Goal: Task Accomplishment & Management: Manage account settings

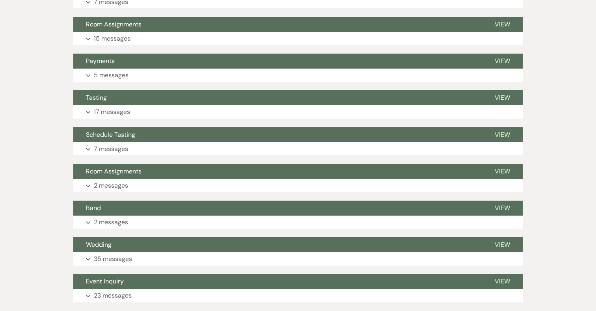
scroll to position [2017, 0]
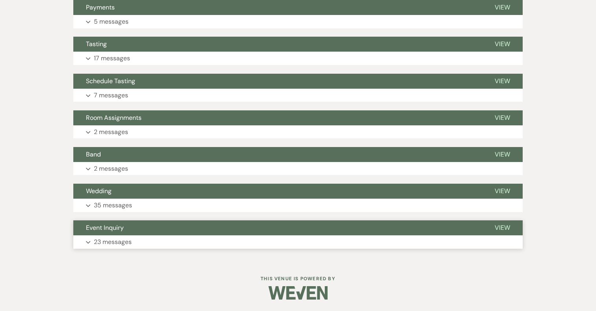
click at [137, 229] on button "Event Inquiry" at bounding box center [277, 227] width 409 height 15
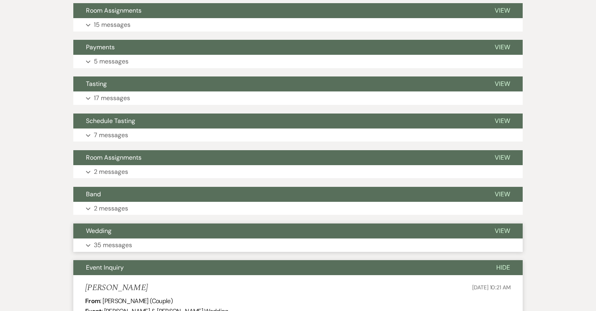
scroll to position [1978, 0]
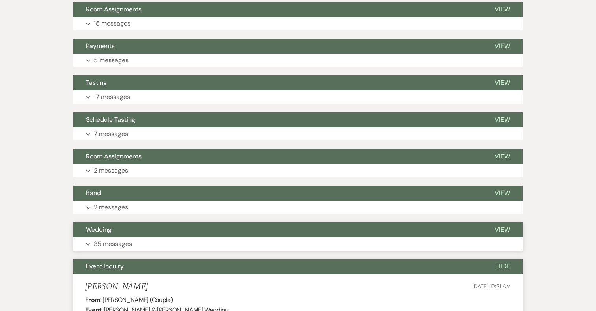
click at [115, 237] on button "Wedding" at bounding box center [277, 229] width 409 height 15
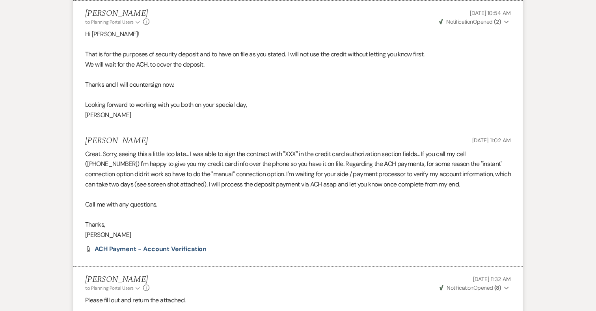
scroll to position [4073, 0]
click at [183, 248] on span "ACH Payment - Account Verification" at bounding box center [151, 248] width 112 height 8
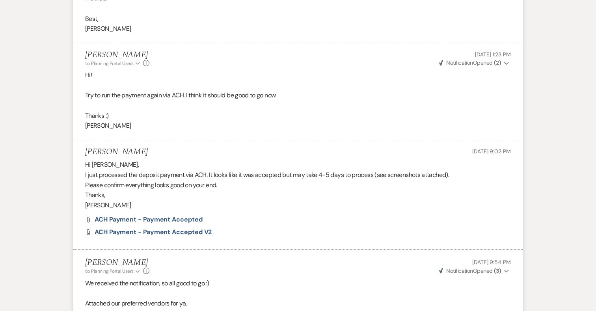
scroll to position [4721, 0]
click at [164, 218] on span "ACH Payment - Payment Accepted" at bounding box center [149, 219] width 108 height 8
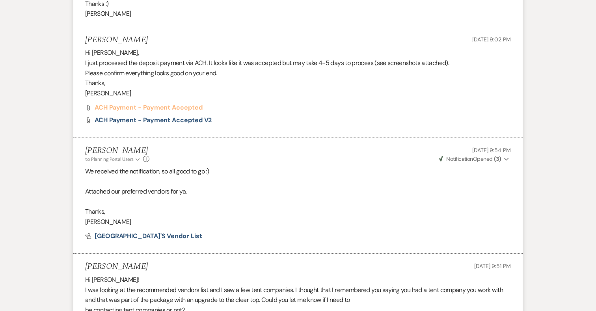
scroll to position [4834, 0]
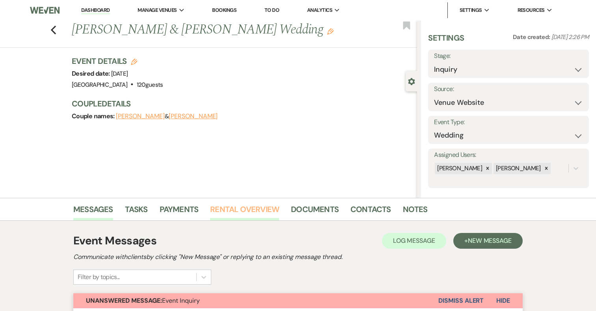
click at [255, 208] on link "Rental Overview" at bounding box center [244, 211] width 69 height 17
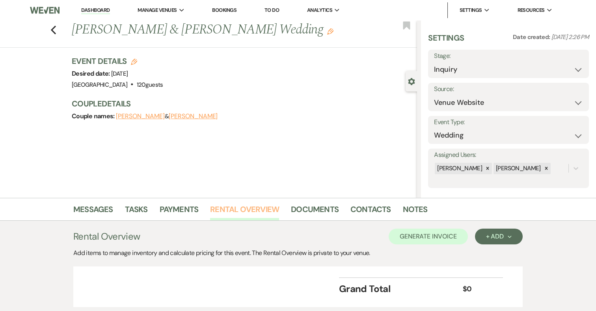
scroll to position [55, 0]
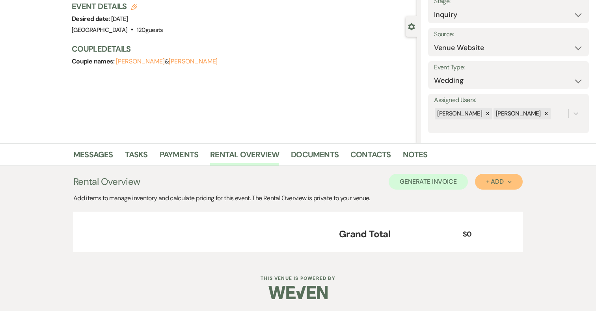
click at [496, 183] on div "+ Add Next" at bounding box center [499, 182] width 26 height 6
click at [490, 213] on button "Category" at bounding box center [495, 212] width 41 height 12
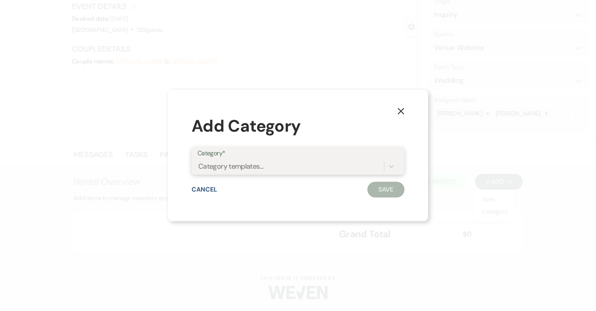
click at [272, 168] on div "Category templates..." at bounding box center [291, 167] width 187 height 14
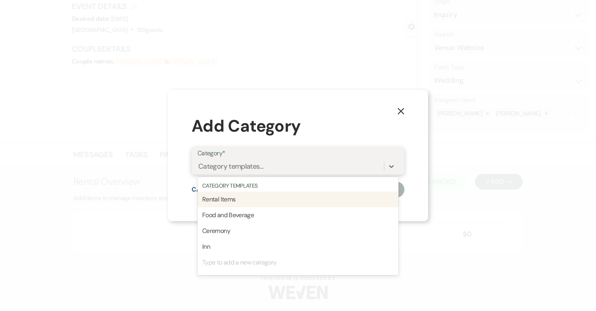
click at [253, 201] on div "Rental Items" at bounding box center [298, 200] width 201 height 16
click at [259, 165] on div "Rental Items" at bounding box center [291, 167] width 187 height 14
click at [249, 202] on div "Food and Beverage" at bounding box center [298, 200] width 201 height 16
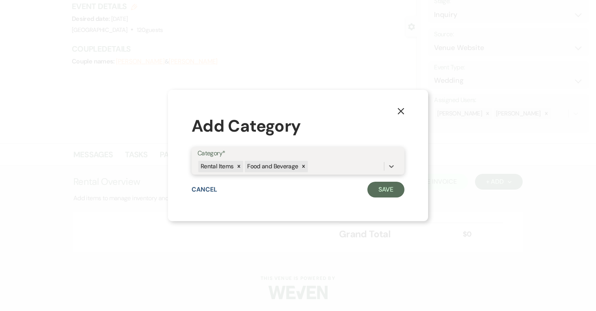
click at [327, 166] on div "Rental Items Food and Beverage" at bounding box center [291, 167] width 187 height 14
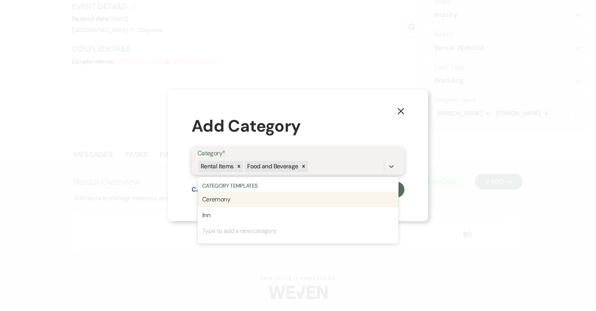
click at [280, 204] on div "Ceremony" at bounding box center [298, 200] width 201 height 16
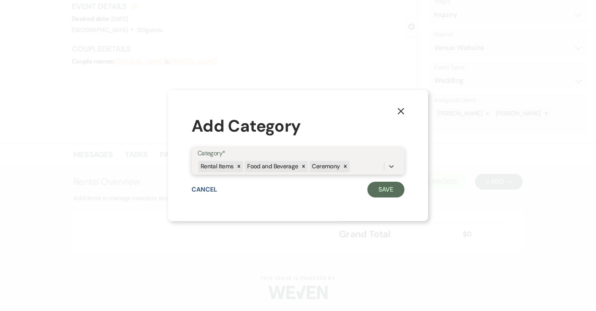
click at [357, 173] on div "Rental Items Food and Beverage Ceremony" at bounding box center [291, 167] width 187 height 14
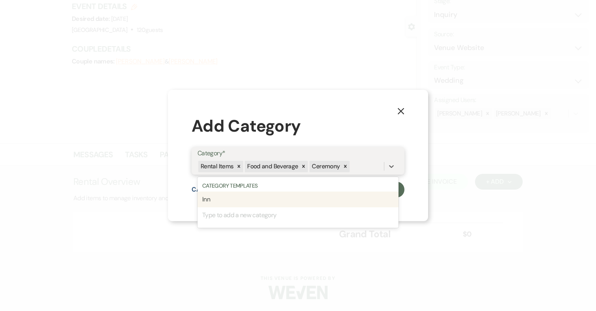
click at [318, 202] on div "Inn" at bounding box center [298, 200] width 201 height 16
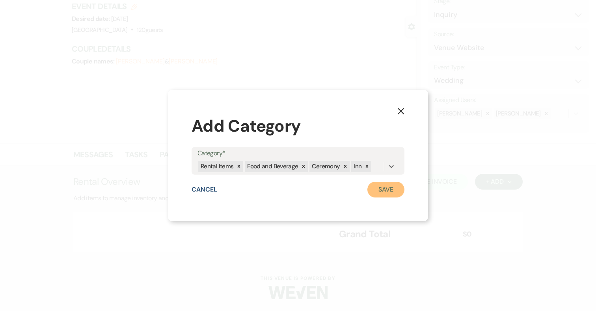
click at [389, 190] on button "Save" at bounding box center [386, 190] width 37 height 16
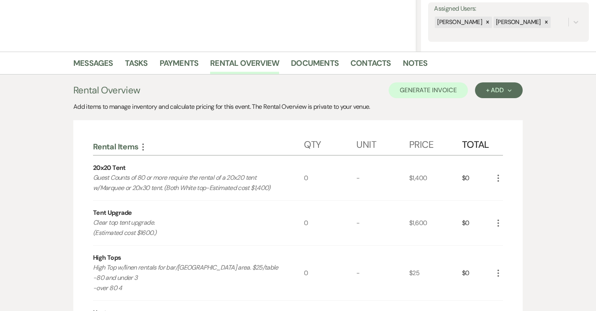
scroll to position [147, 0]
click at [498, 175] on use "button" at bounding box center [499, 177] width 2 height 7
click at [509, 196] on button "Pencil Edit" at bounding box center [514, 193] width 41 height 13
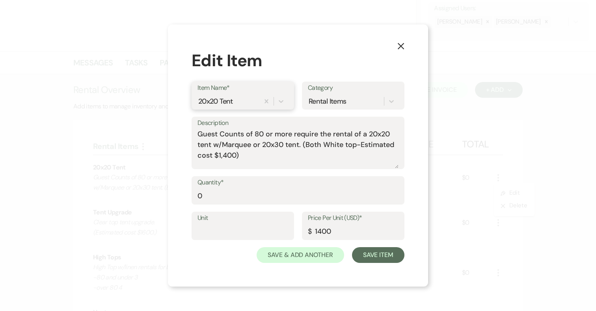
click at [219, 99] on div "20x20 Tent" at bounding box center [215, 101] width 35 height 11
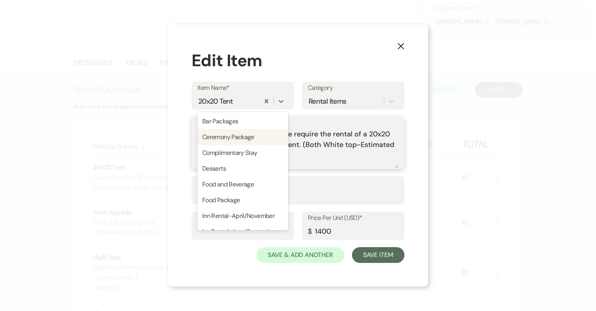
click at [308, 143] on textarea "Guest Counts of 80 or more require the rental of a 20x20 tent w/Marquee or 20x3…" at bounding box center [298, 148] width 201 height 39
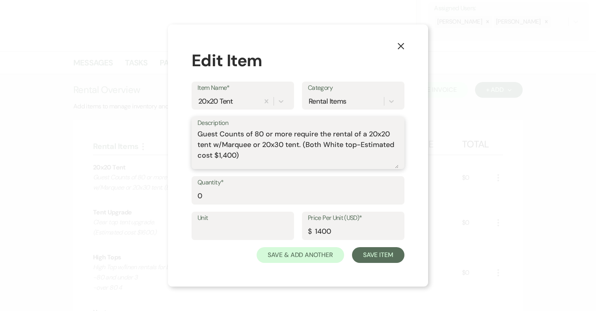
drag, startPoint x: 248, startPoint y: 155, endPoint x: 180, endPoint y: 123, distance: 74.8
click at [180, 123] on div "X Edit Item Item Name* 20x20 Tent Category Rental Items Description Guest Count…" at bounding box center [298, 155] width 260 height 262
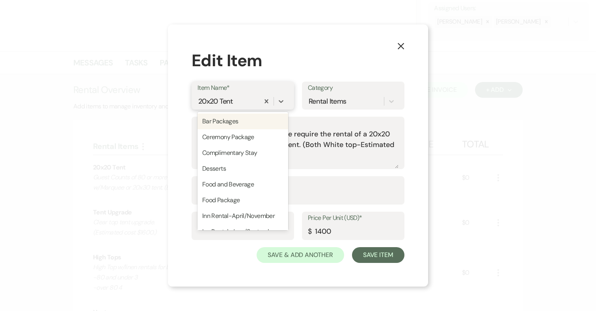
drag, startPoint x: 236, startPoint y: 99, endPoint x: 226, endPoint y: 99, distance: 10.3
click at [226, 99] on div "20x20 Tent" at bounding box center [229, 102] width 62 height 14
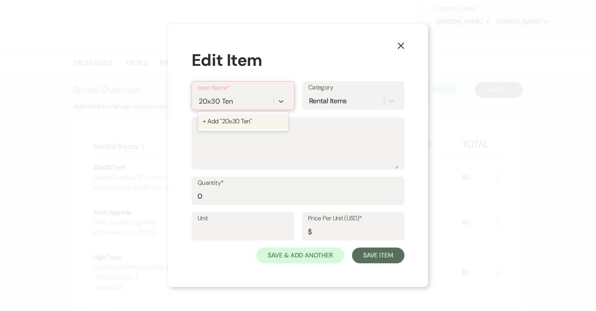
type input "20x30 Tent"
click at [270, 125] on div "+ Add "20x30 Tent"" at bounding box center [243, 122] width 90 height 16
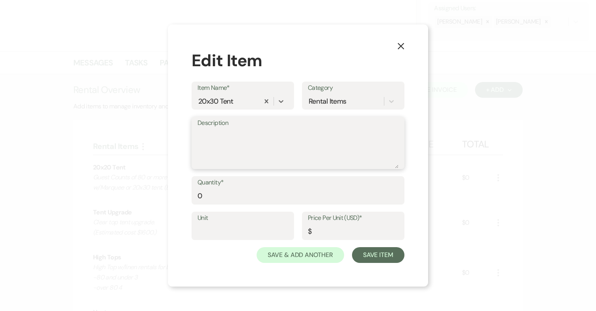
click at [234, 142] on textarea "Description" at bounding box center [298, 148] width 201 height 39
paste textarea "Guest Counts of 80 or more require the rental of a 20x20 tent w/Marquee or 20x3…"
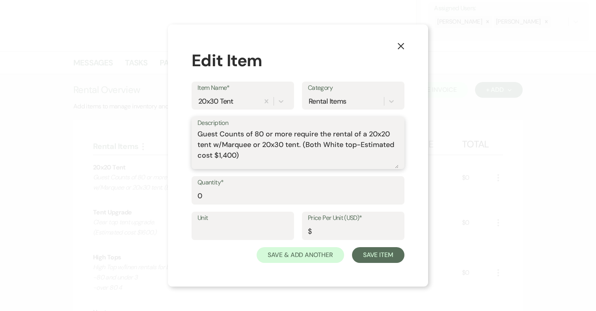
click at [383, 135] on textarea "Guest Counts of 80 or more require the rental of a 20x20 tent w/Marquee or 20x3…" at bounding box center [298, 148] width 201 height 39
drag, startPoint x: 215, startPoint y: 143, endPoint x: 302, endPoint y: 143, distance: 87.1
click at [302, 143] on textarea "Guest Counts of 80 or more require the rental of a 20x30 tent w/Marquee or 20x3…" at bounding box center [298, 148] width 201 height 39
drag, startPoint x: 234, startPoint y: 144, endPoint x: 215, endPoint y: 144, distance: 19.7
click at [215, 144] on textarea "Guest Counts of 80 or more require the rental of a 20x30 tent (Both White top-E…" at bounding box center [298, 148] width 201 height 39
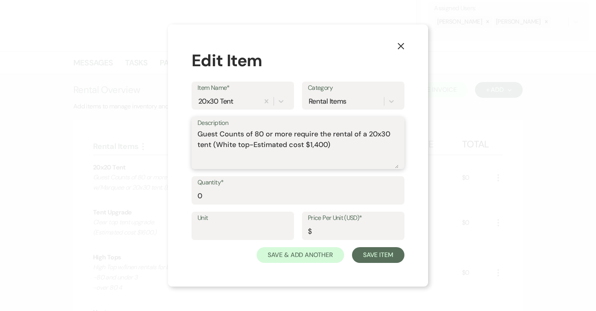
drag, startPoint x: 315, startPoint y: 142, endPoint x: 331, endPoint y: 142, distance: 15.8
click at [331, 142] on textarea "Guest Counts of 80 or more require the rental of a 20x30 tent (White top-Estima…" at bounding box center [298, 148] width 201 height 39
type textarea "Guest Counts of 80 or more require the rental of a 20x30 tent (White top-Estima…"
drag, startPoint x: 278, startPoint y: 196, endPoint x: 192, endPoint y: 196, distance: 86.0
click at [192, 196] on div "Quantity* 0" at bounding box center [298, 190] width 213 height 28
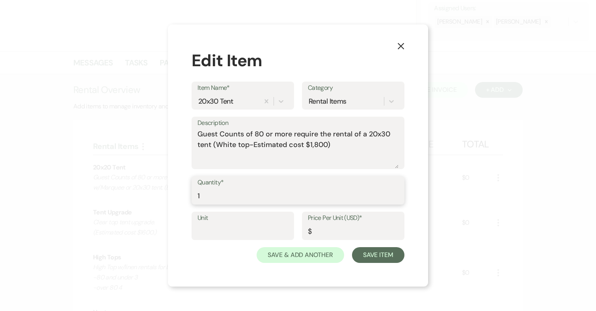
type input "1"
drag, startPoint x: 325, startPoint y: 234, endPoint x: 325, endPoint y: 229, distance: 4.7
click at [325, 235] on input "Price Per Unit (USD)*" at bounding box center [353, 231] width 91 height 15
type input "1800"
click at [387, 249] on button "Save Item" at bounding box center [378, 255] width 52 height 16
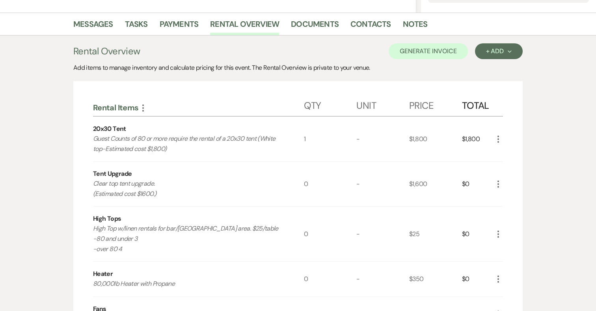
scroll to position [186, 0]
click at [500, 181] on icon "More" at bounding box center [498, 183] width 9 height 9
click at [513, 198] on button "Pencil Edit" at bounding box center [514, 199] width 41 height 13
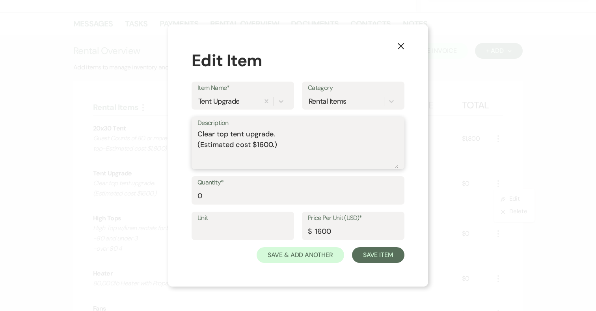
click at [263, 145] on textarea "Clear top tent upgrade. (Estimated cost $1600.)" at bounding box center [298, 148] width 201 height 39
type textarea "Clear top tent upgrade. (Estimated cost $1700.)"
click at [321, 230] on input "1600" at bounding box center [353, 231] width 91 height 15
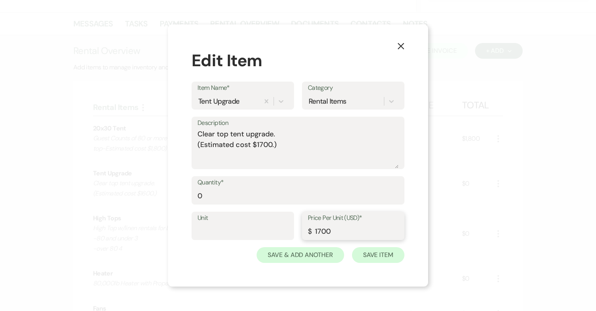
type input "1700"
click at [394, 257] on button "Save Item" at bounding box center [378, 255] width 52 height 16
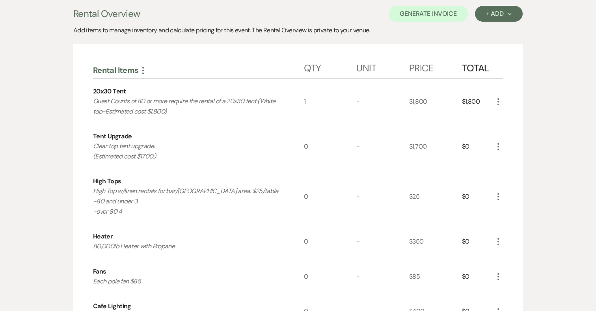
scroll to position [226, 0]
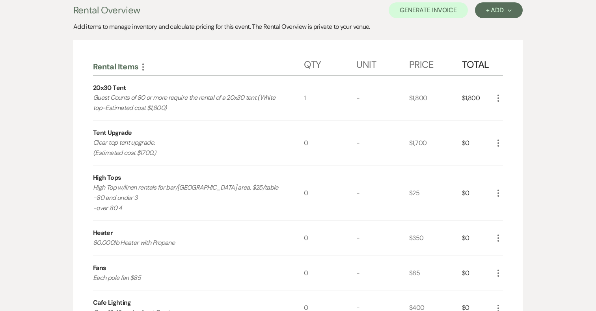
click at [502, 192] on icon "More" at bounding box center [498, 192] width 9 height 9
click at [507, 209] on button "Pencil Edit" at bounding box center [514, 208] width 41 height 13
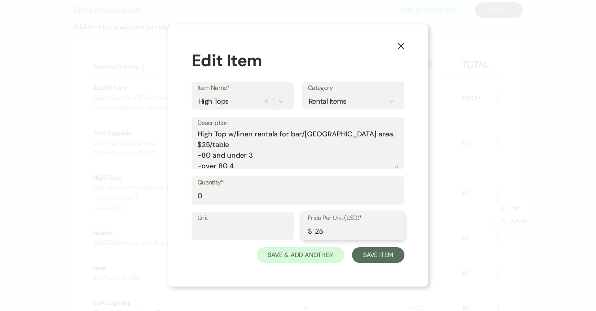
drag, startPoint x: 318, startPoint y: 230, endPoint x: 343, endPoint y: 228, distance: 24.9
click at [343, 229] on input "25" at bounding box center [353, 231] width 91 height 15
type input "30"
drag, startPoint x: 214, startPoint y: 194, endPoint x: 179, endPoint y: 194, distance: 35.5
click at [179, 194] on div "X Edit Item Item Name* High Tops Category Rental Items Description High Top w/l…" at bounding box center [298, 155] width 260 height 262
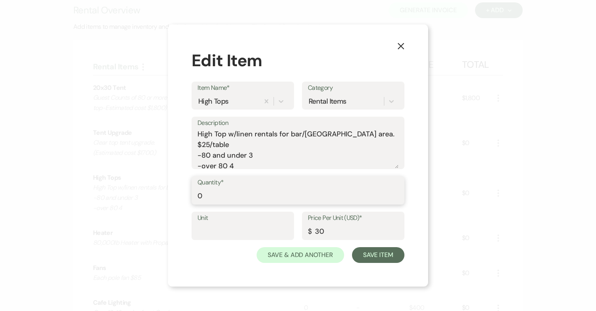
type input "3"
type input "4"
drag, startPoint x: 243, startPoint y: 153, endPoint x: 186, endPoint y: 146, distance: 56.9
click at [186, 146] on div "X Edit Item Item Name* High Tops Category Rental Items Description High Top w/l…" at bounding box center [298, 155] width 260 height 262
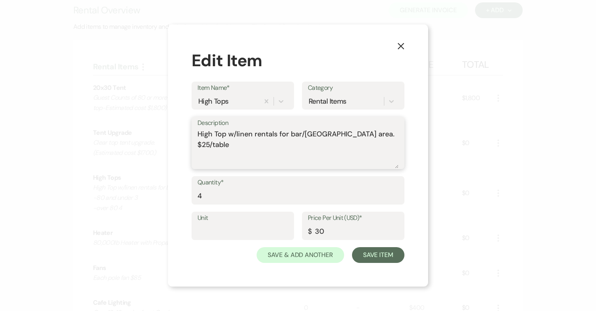
type textarea "High Top w/linen rentals for bar/[GEOGRAPHIC_DATA] area. $25/table"
click at [203, 195] on input "4" at bounding box center [298, 195] width 201 height 15
type input "3"
click at [362, 134] on textarea "High Top w/linen rentals for bar/[GEOGRAPHIC_DATA] area. $25/table" at bounding box center [298, 148] width 201 height 39
type textarea "High Top w/linen rentals for bar/[GEOGRAPHIC_DATA] area. $30/table"
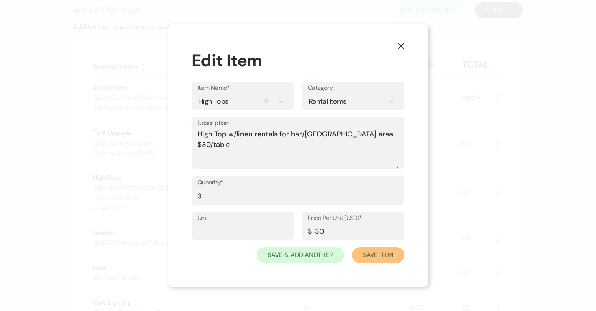
click at [391, 252] on button "Save Item" at bounding box center [378, 255] width 52 height 16
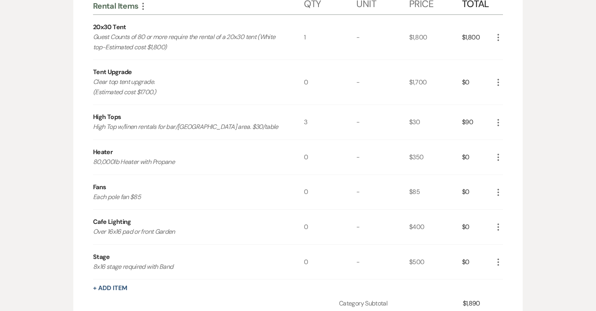
scroll to position [297, 0]
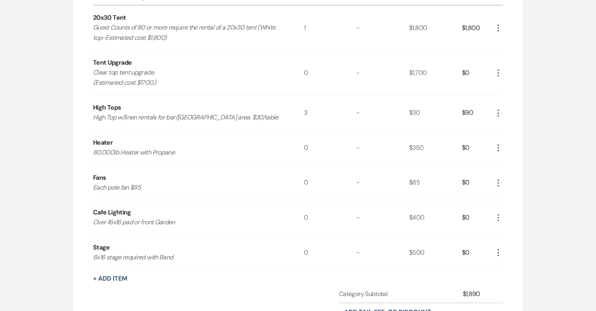
click at [499, 185] on use "button" at bounding box center [499, 182] width 2 height 7
click at [515, 215] on button "X Delete" at bounding box center [515, 211] width 43 height 13
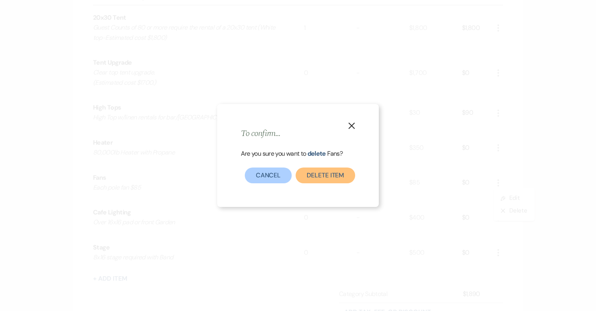
click at [333, 177] on button "Delete Item" at bounding box center [326, 176] width 60 height 16
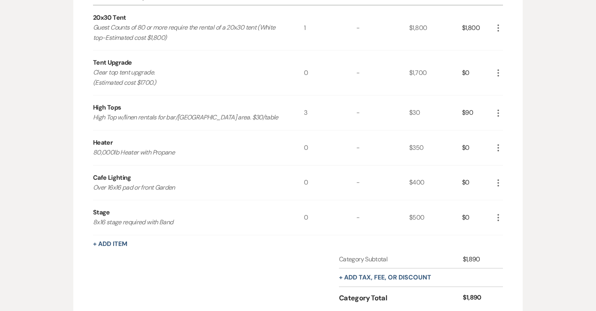
click at [500, 183] on icon "More" at bounding box center [498, 182] width 9 height 9
click at [507, 198] on button "Pencil Edit" at bounding box center [514, 198] width 41 height 13
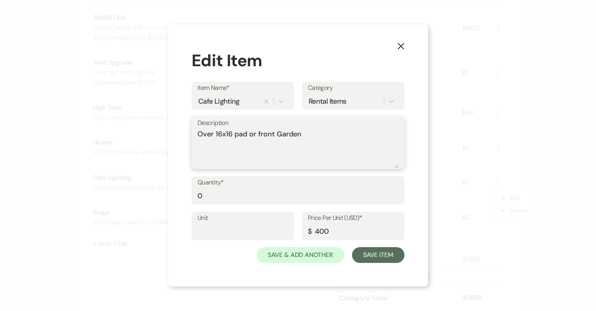
drag, startPoint x: 215, startPoint y: 133, endPoint x: 259, endPoint y: 132, distance: 43.4
click at [259, 132] on textarea "Over 16x16 pad or front Garden" at bounding box center [298, 148] width 201 height 39
type textarea "Over front Garden"
click at [315, 179] on label "Quantity*" at bounding box center [298, 182] width 201 height 11
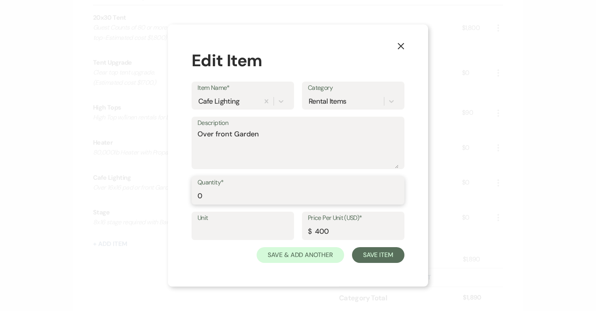
click at [315, 188] on input "0" at bounding box center [298, 195] width 201 height 15
click at [386, 240] on div "Unit Price Per Unit (USD)* $ 400" at bounding box center [298, 229] width 213 height 35
drag, startPoint x: 351, startPoint y: 230, endPoint x: 366, endPoint y: 228, distance: 15.5
click at [366, 229] on input "400" at bounding box center [353, 231] width 91 height 15
type input "450"
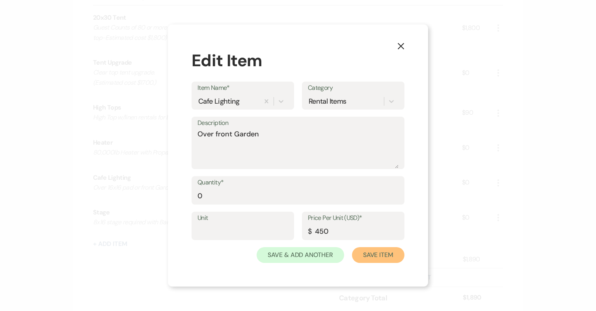
click at [400, 255] on button "Save Item" at bounding box center [378, 255] width 52 height 16
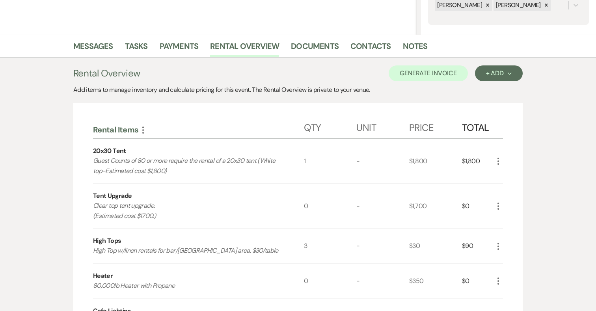
scroll to position [123, 0]
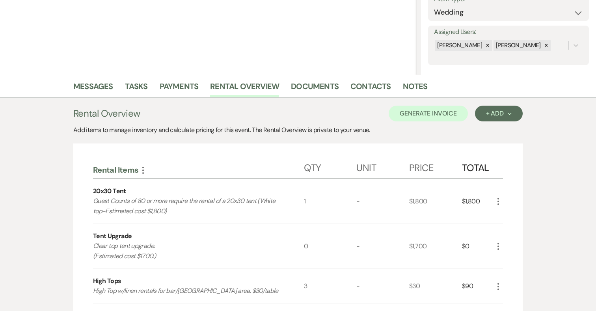
click at [143, 172] on icon "More" at bounding box center [142, 170] width 9 height 9
click at [154, 188] on button "Expand Move Down" at bounding box center [177, 185] width 78 height 13
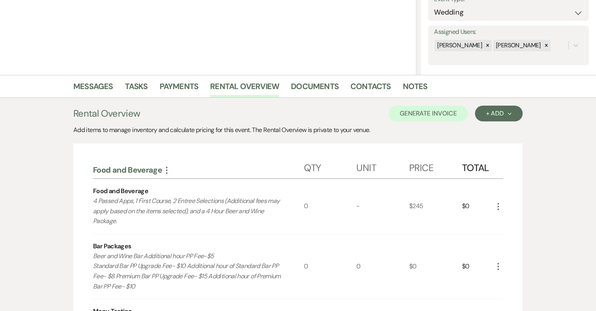
click at [496, 206] on icon "More" at bounding box center [498, 206] width 9 height 9
click at [508, 219] on button "Pencil Edit" at bounding box center [514, 222] width 41 height 13
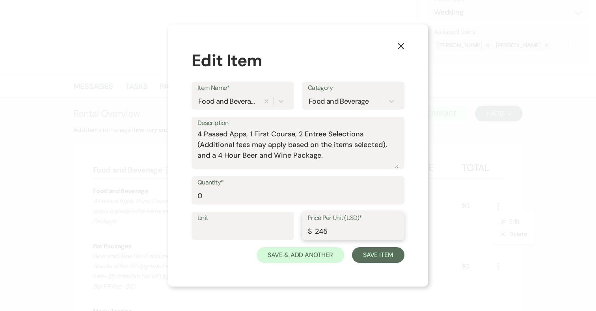
drag, startPoint x: 320, startPoint y: 231, endPoint x: 392, endPoint y: 235, distance: 71.5
click at [392, 236] on input "245" at bounding box center [353, 231] width 91 height 15
type input "2"
type input "249"
click at [388, 259] on button "Save Item" at bounding box center [378, 255] width 52 height 16
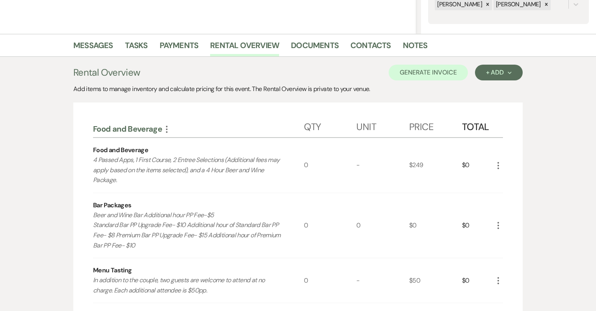
scroll to position [171, 0]
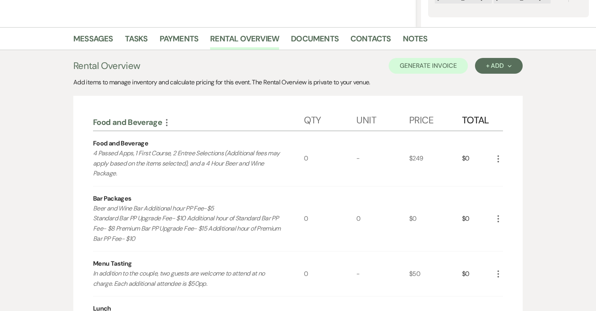
click at [499, 158] on icon "More" at bounding box center [498, 158] width 9 height 9
click at [504, 176] on icon "Pencil" at bounding box center [504, 175] width 5 height 6
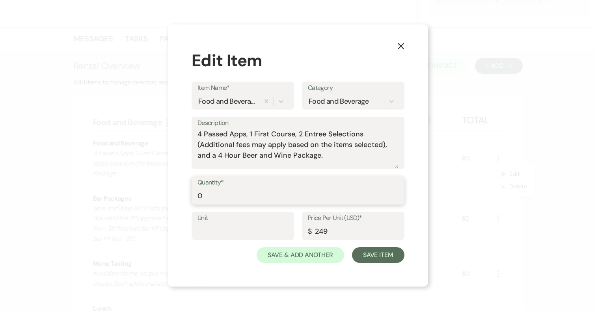
drag, startPoint x: 211, startPoint y: 197, endPoint x: 192, endPoint y: 197, distance: 19.3
click at [192, 197] on div "Quantity* 0" at bounding box center [298, 190] width 213 height 28
type input "120"
click at [370, 252] on button "Save Item" at bounding box center [378, 255] width 52 height 16
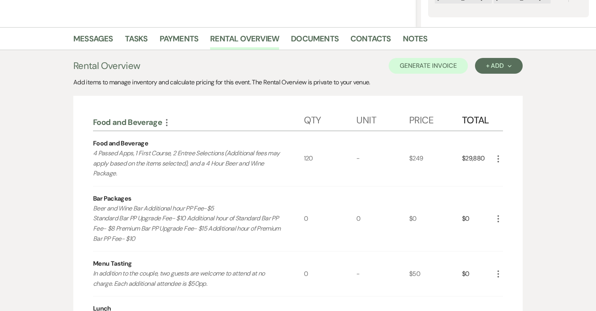
click at [499, 218] on icon "More" at bounding box center [498, 218] width 9 height 9
click at [511, 231] on button "Pencil Edit" at bounding box center [514, 234] width 41 height 13
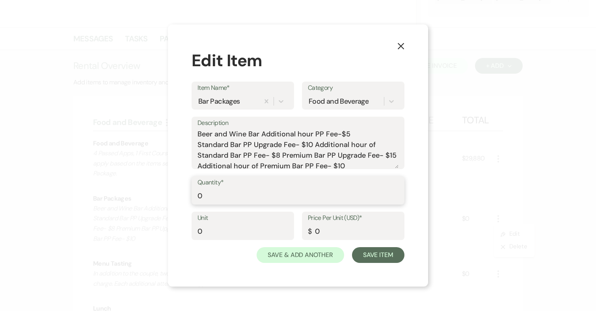
drag, startPoint x: 235, startPoint y: 199, endPoint x: 186, endPoint y: 199, distance: 48.9
click at [186, 199] on div "X Edit Item Item Name* Bar Packages Category Food and Beverage Description Beer…" at bounding box center [298, 155] width 260 height 262
type input "120"
click at [282, 155] on textarea "Beer and Wine Bar Additional hour PP Fee-$5 Standard Bar PP Upgrade Fee- $10 Ad…" at bounding box center [298, 148] width 201 height 39
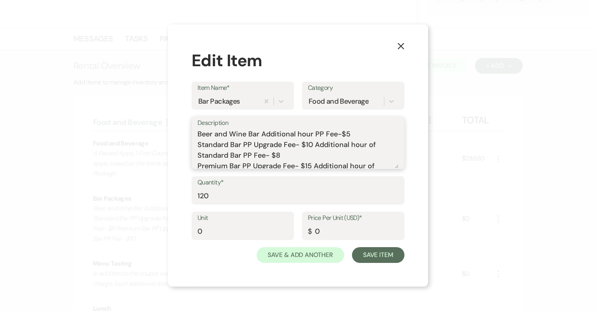
scroll to position [2, 0]
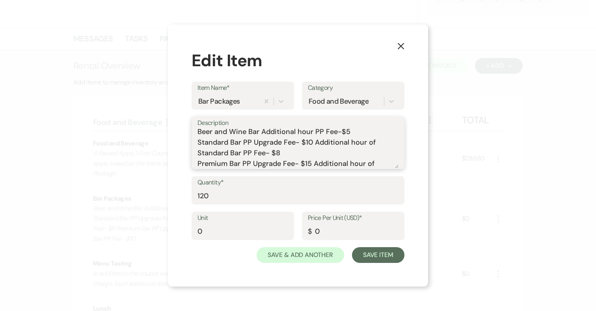
click at [315, 143] on textarea "Beer and Wine Bar Additional hour PP Fee-$5 Standard Bar PP Upgrade Fee- $10 Ad…" at bounding box center [298, 148] width 201 height 39
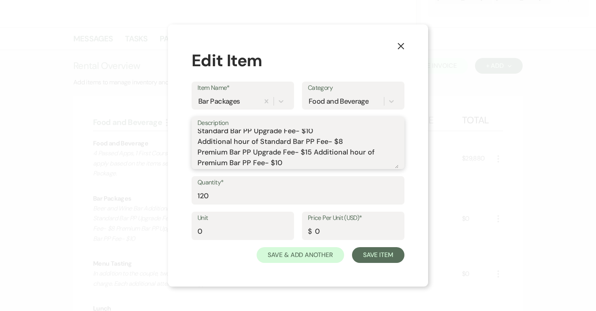
click at [312, 153] on textarea "Beer and Wine Bar Additional hour PP Fee-$5 Standard Bar PP Upgrade Fee- $10 Ad…" at bounding box center [298, 148] width 201 height 39
type textarea "Beer and Wine Bar Additional hour PP Fee-$5 Standard Bar PP Upgrade Fee- $10 Ad…"
click at [335, 226] on input "0" at bounding box center [353, 231] width 91 height 15
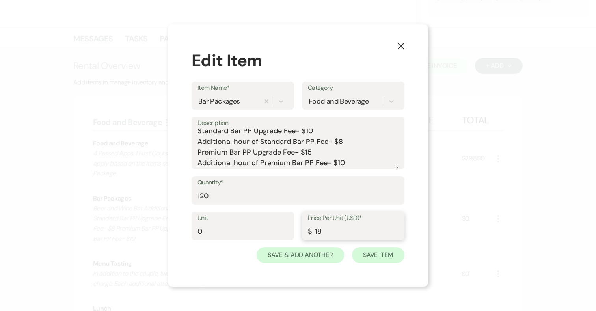
type input "18"
click at [392, 257] on button "Save Item" at bounding box center [378, 255] width 52 height 16
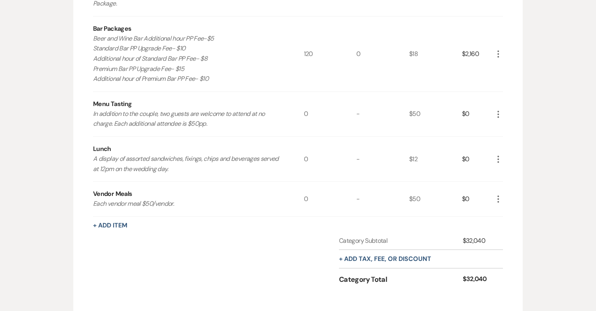
scroll to position [345, 0]
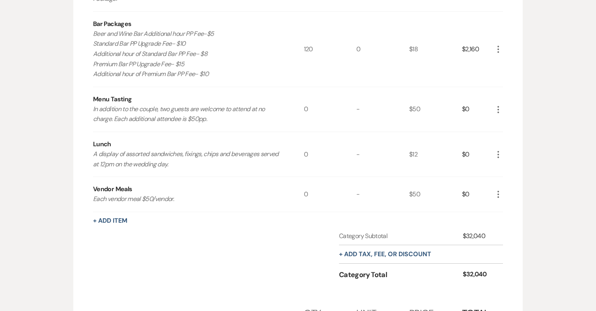
click at [498, 108] on icon "More" at bounding box center [498, 109] width 9 height 9
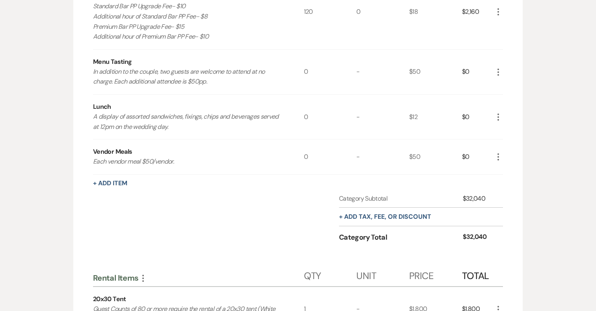
scroll to position [384, 0]
click at [495, 158] on icon "More" at bounding box center [498, 155] width 9 height 9
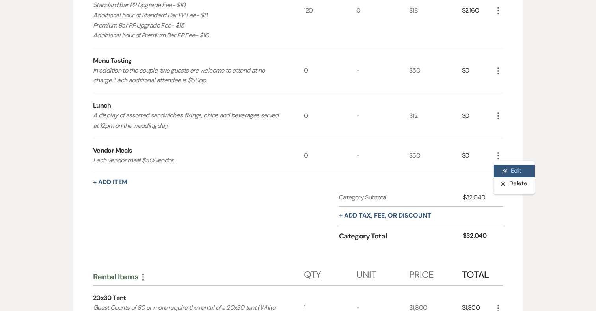
click at [505, 169] on icon "Pencil" at bounding box center [504, 171] width 5 height 6
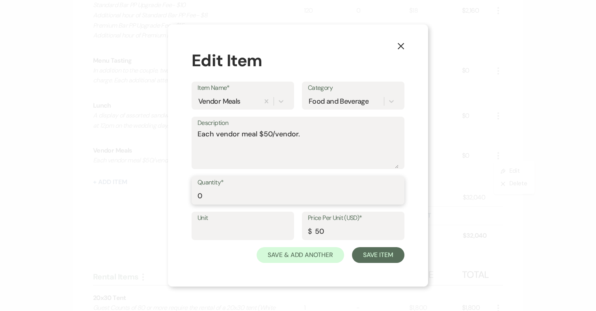
drag, startPoint x: 218, startPoint y: 198, endPoint x: 170, endPoint y: 198, distance: 48.1
click at [170, 198] on div "X Edit Item Item Name* Vendor Meals Category Food and Beverage Description Each…" at bounding box center [298, 155] width 260 height 262
type input "4"
click at [379, 259] on button "Save Item" at bounding box center [378, 255] width 52 height 16
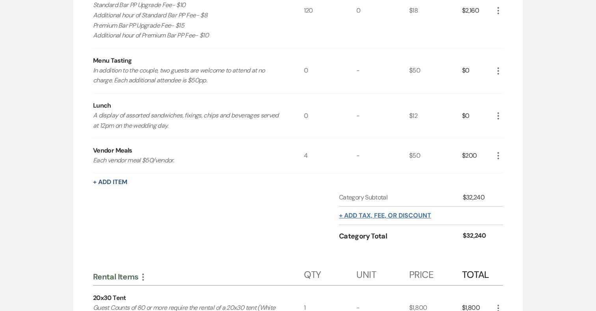
click at [390, 214] on button "+ Add tax, fee, or discount" at bounding box center [385, 216] width 92 height 6
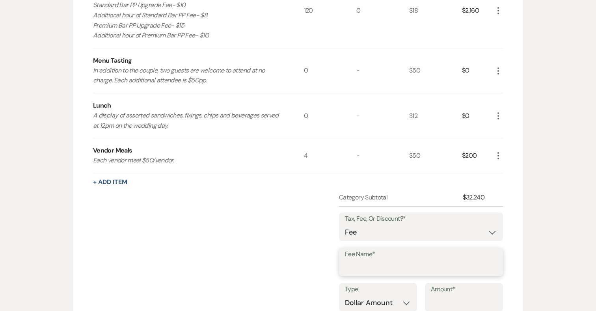
click at [396, 261] on input "Fee Name*" at bounding box center [421, 267] width 152 height 15
type input "Gratuity"
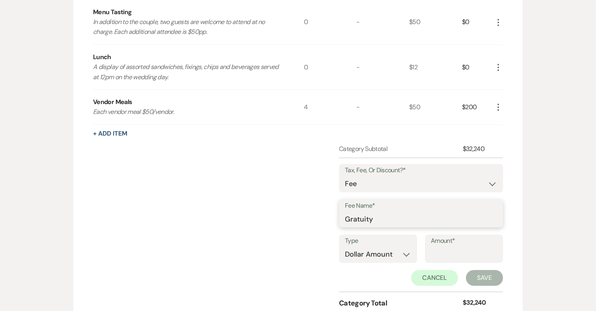
scroll to position [466, 0]
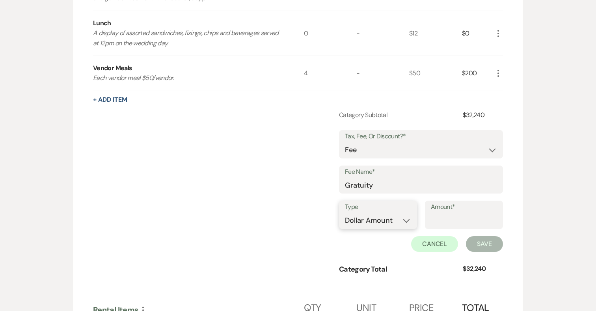
click at [386, 215] on select "Dollar Amount Percentage" at bounding box center [378, 220] width 66 height 15
select select "false"
click at [345, 213] on select "Dollar Amount Percentage" at bounding box center [378, 220] width 66 height 15
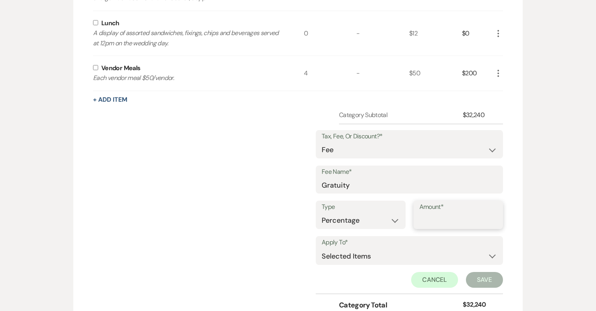
click at [451, 223] on input "Amount*" at bounding box center [459, 220] width 78 height 15
type input "20"
click at [440, 249] on select "Selected Items Category Subtotal (before all Taxes/Fees/Discounts) Category Tot…" at bounding box center [409, 256] width 175 height 16
select select "2"
click at [322, 248] on select "Selected Items Category Subtotal (before all Taxes/Fees/Discounts) Category Tot…" at bounding box center [409, 256] width 175 height 16
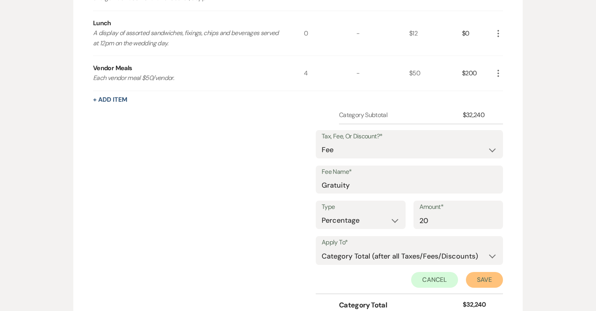
click at [485, 280] on button "Save" at bounding box center [484, 280] width 37 height 16
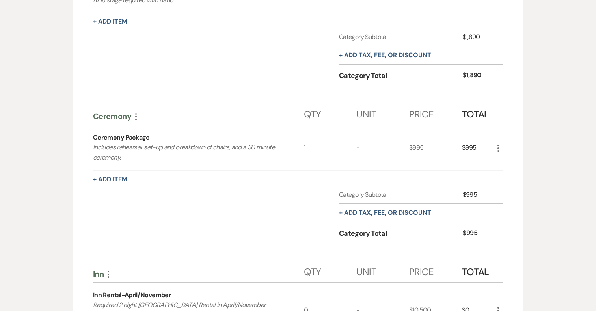
scroll to position [882, 0]
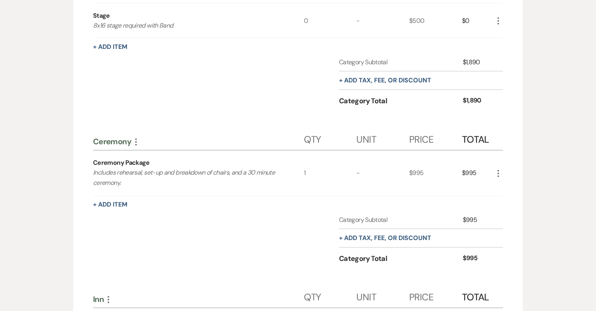
click at [136, 137] on icon "More" at bounding box center [135, 141] width 9 height 9
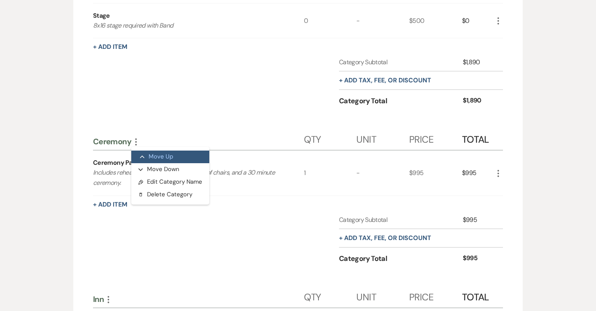
click at [151, 160] on button "Collapse Move Up" at bounding box center [170, 157] width 78 height 13
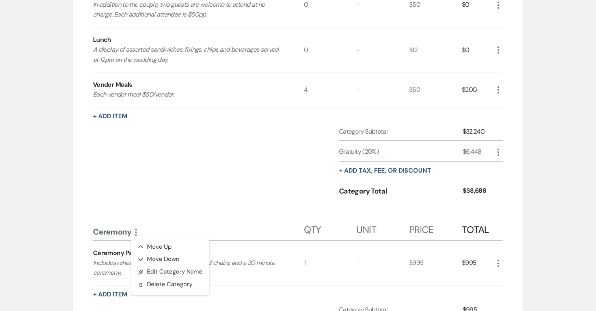
click at [287, 176] on div "Category Subtotal $32,240 Gratuity (20%) $6,448 More + Add tax, fee, or discoun…" at bounding box center [298, 169] width 410 height 84
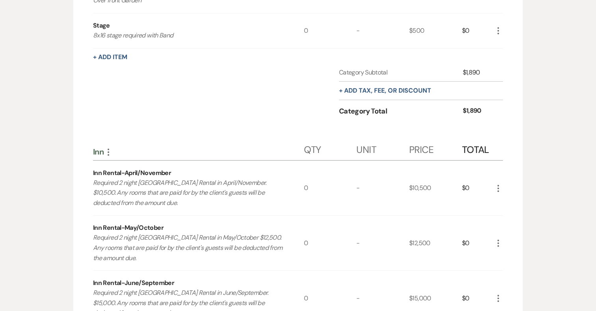
scroll to position [1032, 0]
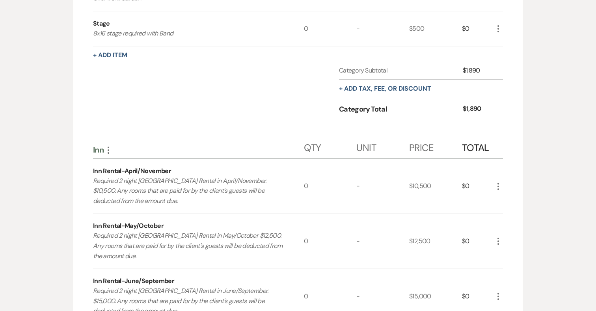
click at [108, 147] on use "button" at bounding box center [109, 150] width 2 height 7
click at [125, 164] on button "Collapse Move Up" at bounding box center [143, 165] width 78 height 13
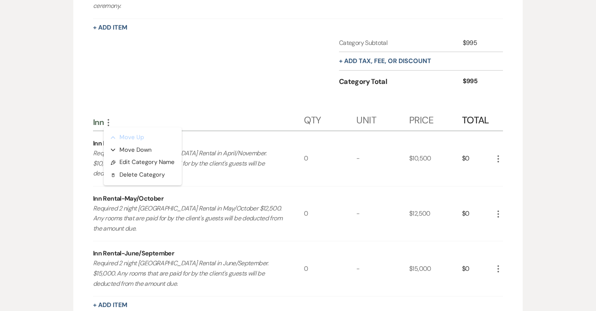
scroll to position [731, 0]
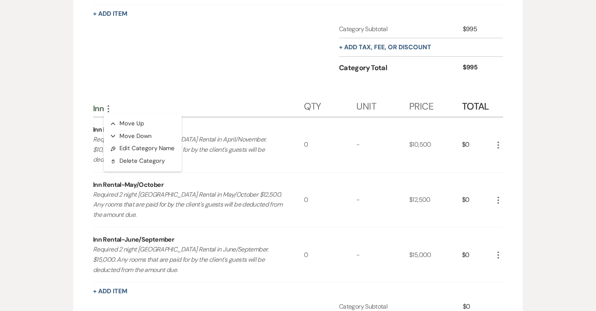
click at [500, 144] on icon "More" at bounding box center [498, 144] width 9 height 9
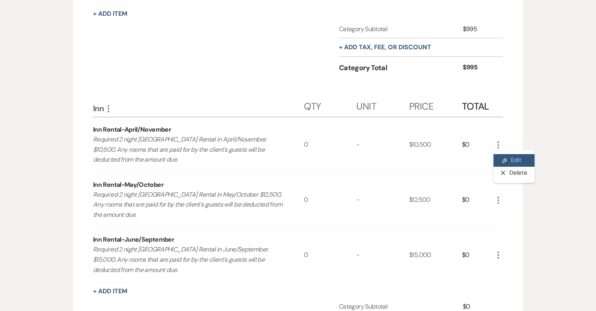
click at [517, 160] on button "Pencil Edit" at bounding box center [514, 160] width 41 height 13
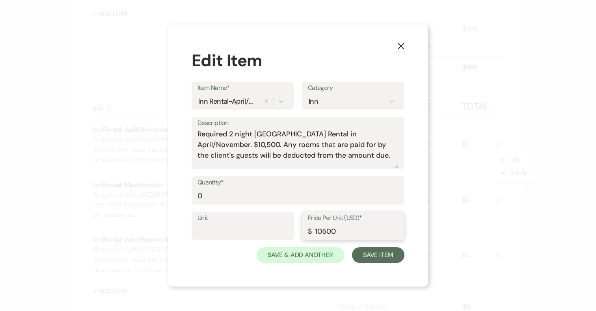
drag, startPoint x: 318, startPoint y: 231, endPoint x: 355, endPoint y: 231, distance: 37.1
click at [355, 231] on input "10500" at bounding box center [353, 231] width 91 height 15
type input "11000"
drag, startPoint x: 279, startPoint y: 145, endPoint x: 262, endPoint y: 144, distance: 17.4
click at [262, 144] on textarea "Required 2 night [GEOGRAPHIC_DATA] Rental in April/November. $10,500. Any rooms…" at bounding box center [298, 148] width 201 height 39
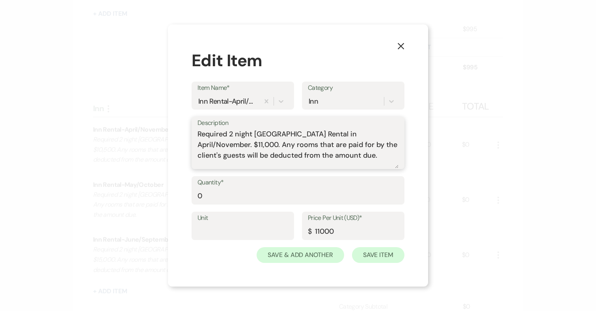
type textarea "Required 2 night [GEOGRAPHIC_DATA] Rental in April/November. $11,000. Any rooms…"
click at [382, 254] on button "Save Item" at bounding box center [378, 255] width 52 height 16
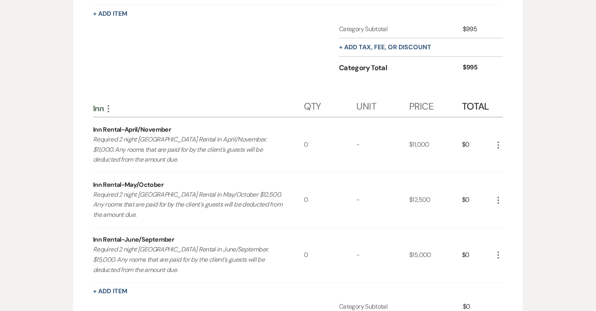
click at [499, 200] on use "button" at bounding box center [499, 200] width 2 height 7
click at [509, 212] on button "Pencil Edit" at bounding box center [514, 215] width 41 height 13
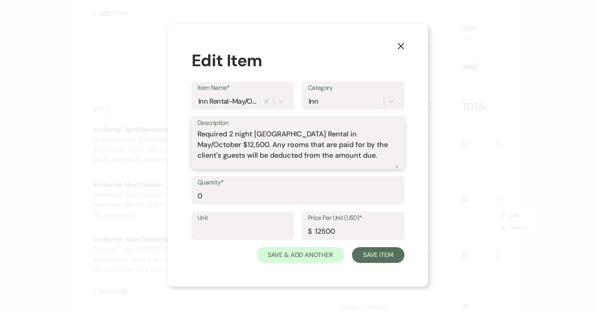
click at [253, 144] on textarea "Required 2 night [GEOGRAPHIC_DATA] Rental in May/October $12,500. Any rooms tha…" at bounding box center [298, 148] width 201 height 39
type textarea "Required 2 night [GEOGRAPHIC_DATA] Rental in May/October $13,000. Any rooms tha…"
click at [328, 231] on input "12500" at bounding box center [353, 231] width 91 height 15
type input "13000"
click at [365, 250] on button "Save Item" at bounding box center [378, 255] width 52 height 16
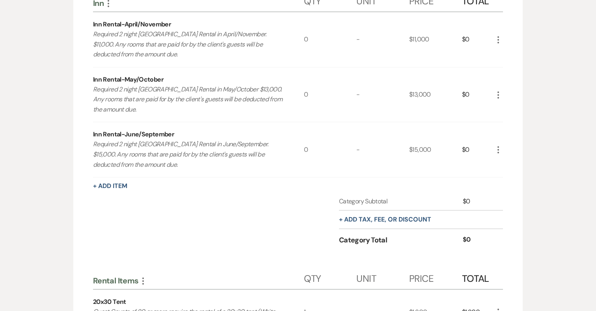
scroll to position [841, 0]
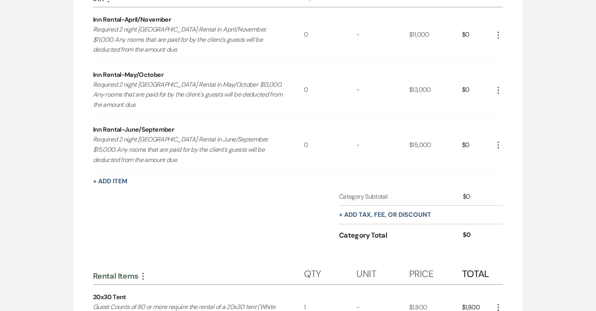
click at [500, 142] on icon "More" at bounding box center [498, 144] width 9 height 9
click at [511, 162] on button "Pencil Edit" at bounding box center [514, 160] width 41 height 13
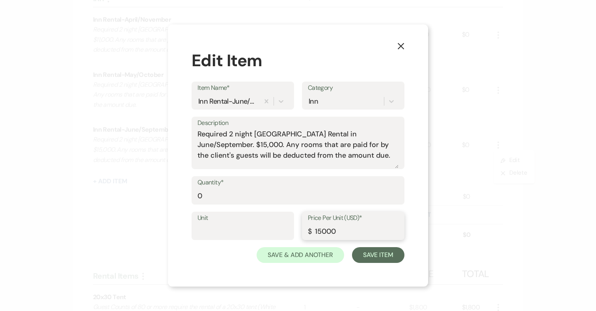
click at [327, 232] on input "15000" at bounding box center [353, 231] width 91 height 15
type input "15500"
click at [274, 144] on textarea "Required 2 night [GEOGRAPHIC_DATA] Rental in June/September. $15,000. Any rooms…" at bounding box center [298, 148] width 201 height 39
type textarea "Required 2 night [GEOGRAPHIC_DATA] Rental in June/September. $15,500. Any rooms…"
click at [377, 255] on button "Save Item" at bounding box center [378, 255] width 52 height 16
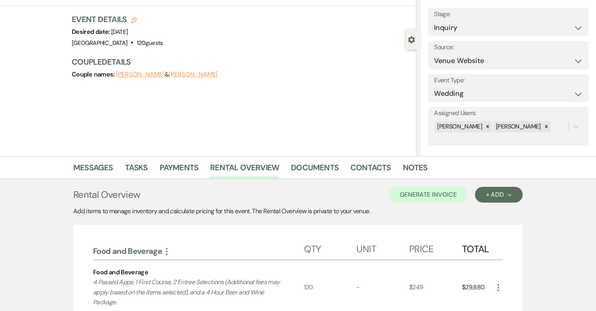
scroll to position [40, 0]
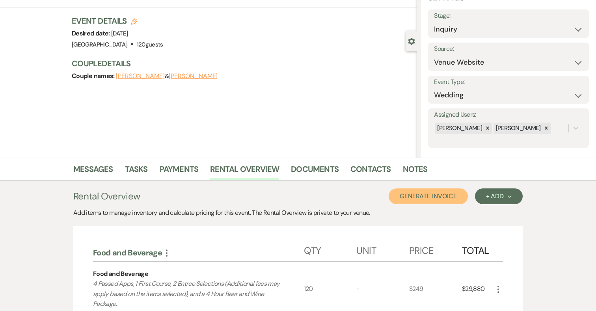
click at [447, 196] on button "Generate Invoice" at bounding box center [428, 196] width 79 height 16
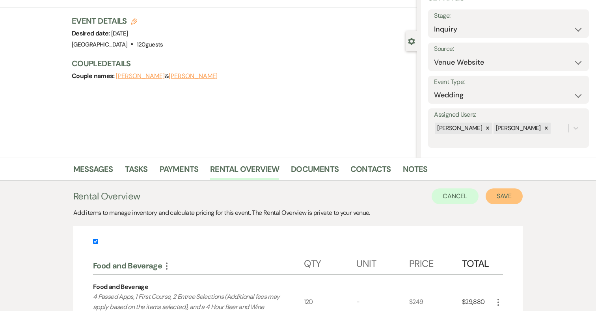
click at [506, 199] on button "Save" at bounding box center [504, 196] width 37 height 16
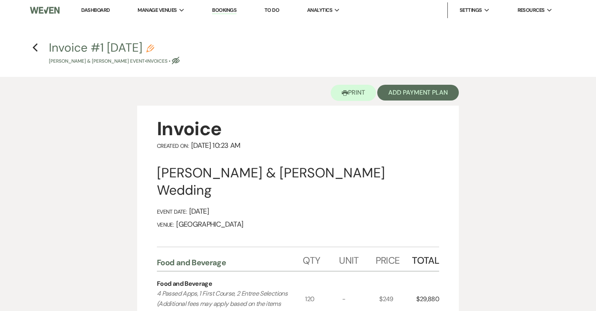
click at [31, 46] on h4 "Previous Invoice #1 [DATE] Pencil [PERSON_NAME] & [PERSON_NAME] Event • Invoice…" at bounding box center [298, 52] width 568 height 26
click at [39, 47] on h4 "Previous Invoice #1 [DATE] Pencil [PERSON_NAME] & [PERSON_NAME] Event • Invoice…" at bounding box center [298, 52] width 568 height 26
click at [36, 47] on icon "Previous" at bounding box center [35, 47] width 6 height 9
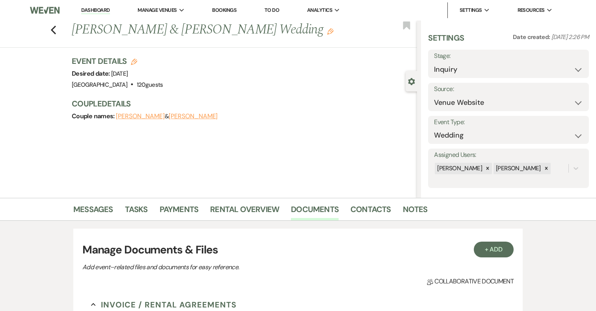
scroll to position [233, 0]
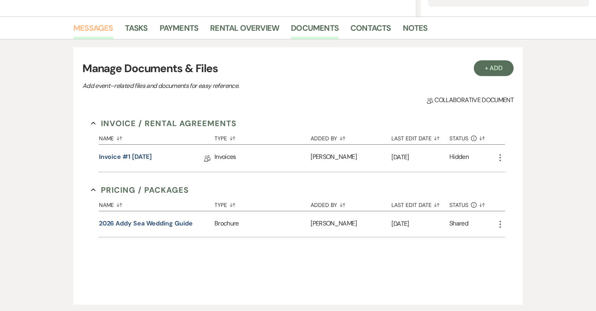
click at [95, 28] on link "Messages" at bounding box center [93, 30] width 40 height 17
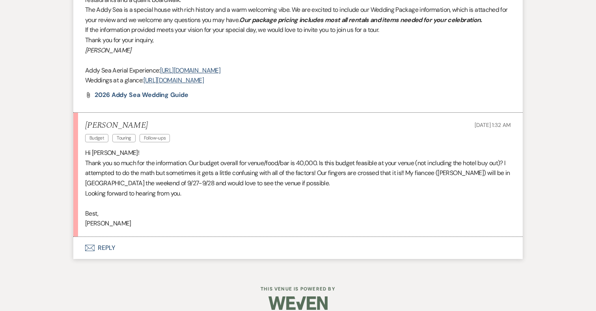
scroll to position [522, 0]
click at [105, 237] on button "Envelope Reply" at bounding box center [298, 248] width 450 height 22
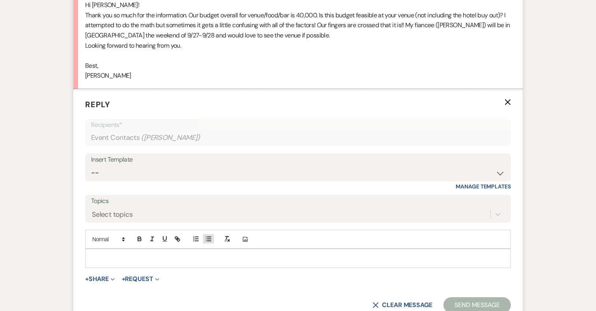
scroll to position [673, 0]
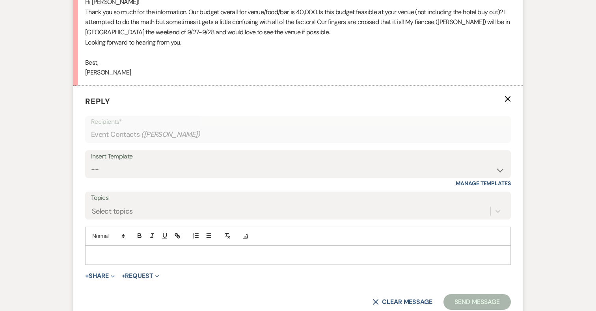
click at [217, 250] on div at bounding box center [298, 255] width 425 height 18
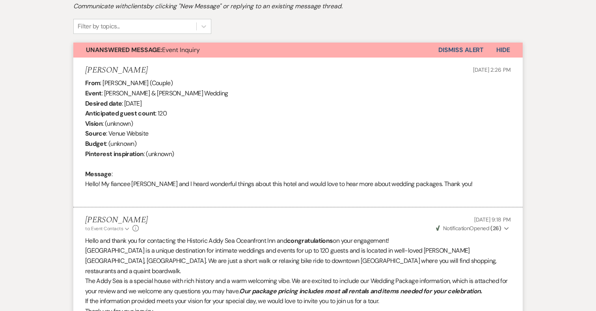
scroll to position [0, 0]
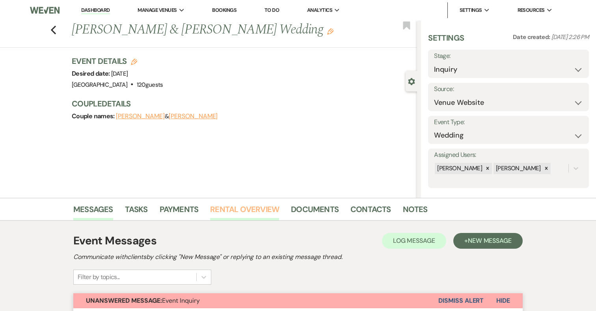
click at [252, 208] on link "Rental Overview" at bounding box center [244, 211] width 69 height 17
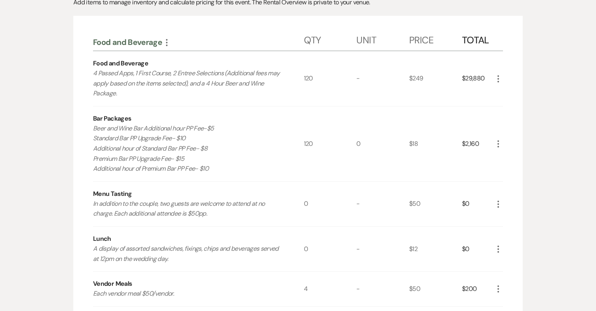
scroll to position [252, 0]
click at [496, 140] on icon "More" at bounding box center [498, 142] width 9 height 9
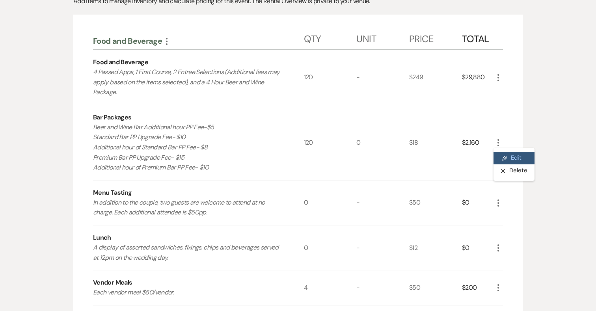
click at [527, 155] on button "Pencil Edit" at bounding box center [514, 158] width 41 height 13
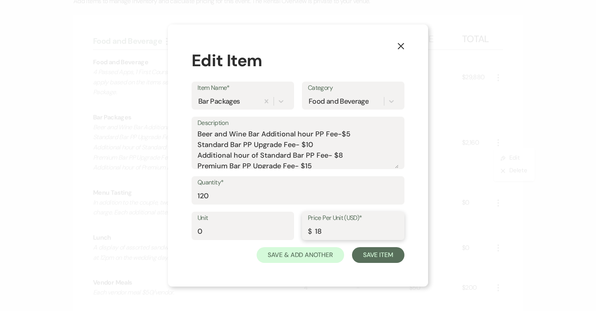
click at [322, 232] on input "18" at bounding box center [353, 231] width 91 height 15
type input "10"
click at [385, 252] on button "Save Item" at bounding box center [378, 255] width 52 height 16
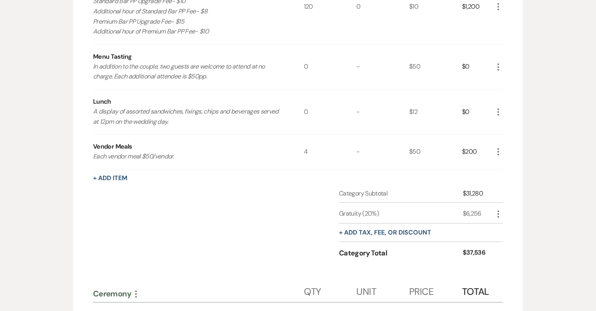
scroll to position [416, 0]
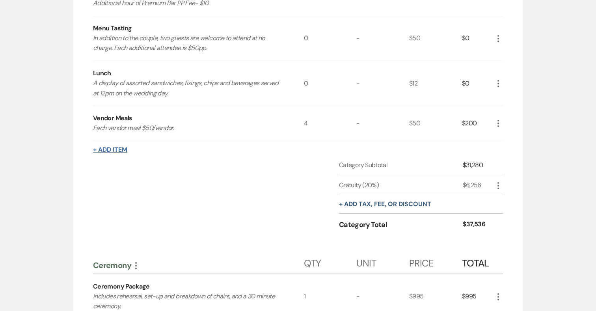
click at [119, 147] on button "+ Add Item" at bounding box center [110, 150] width 34 height 6
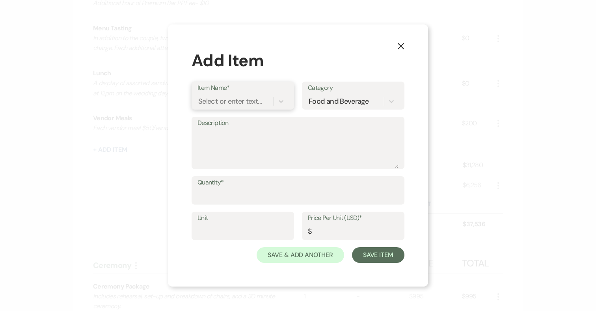
click at [235, 106] on div "Select or enter text..." at bounding box center [229, 101] width 63 height 11
type input "Entree Upgrade"
click at [246, 122] on div "+ Add "Entree Upgrade"" at bounding box center [243, 122] width 91 height 16
click at [237, 139] on textarea "Description" at bounding box center [298, 148] width 201 height 39
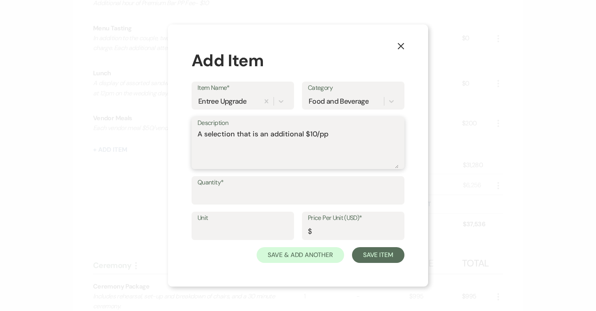
type textarea "A selection that is an additional $10/pp"
click at [222, 194] on input "Quantity*" at bounding box center [298, 195] width 201 height 15
type input "120"
click at [343, 231] on input "Price Per Unit (USD)*" at bounding box center [353, 231] width 91 height 15
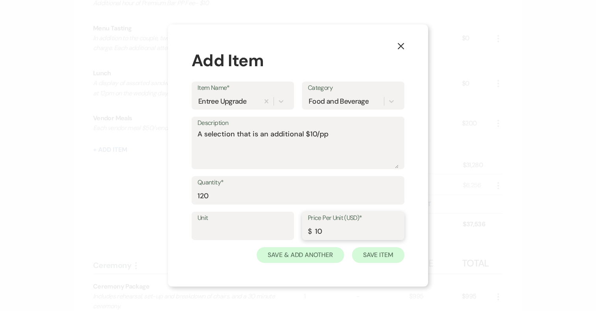
type input "10"
click at [397, 255] on button "Save Item" at bounding box center [378, 255] width 52 height 16
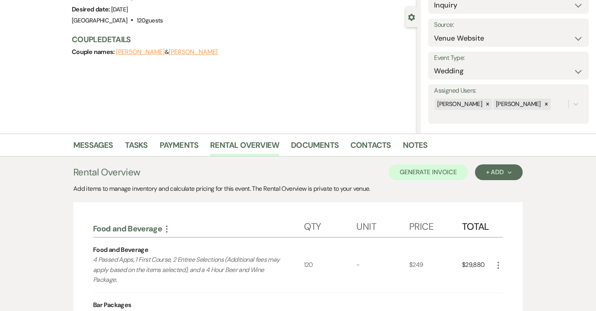
scroll to position [0, 0]
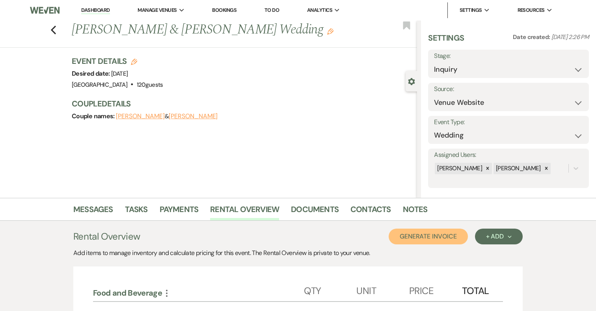
click at [434, 235] on button "Generate Invoice" at bounding box center [428, 237] width 79 height 16
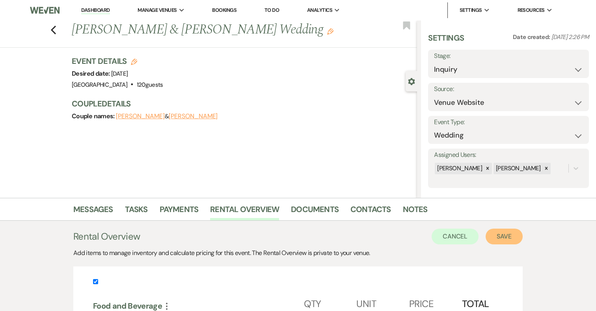
click at [501, 237] on button "Save" at bounding box center [504, 237] width 37 height 16
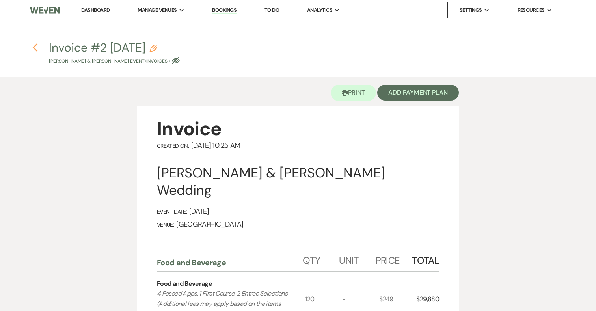
click at [36, 48] on icon "Previous" at bounding box center [35, 47] width 6 height 9
select select "5"
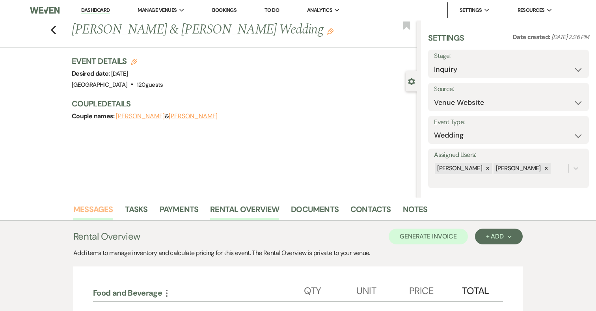
click at [88, 204] on link "Messages" at bounding box center [93, 211] width 40 height 17
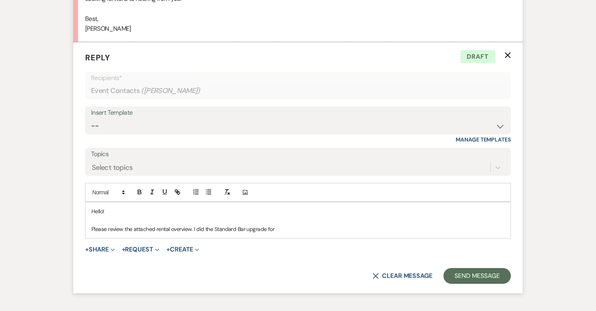
scroll to position [718, 0]
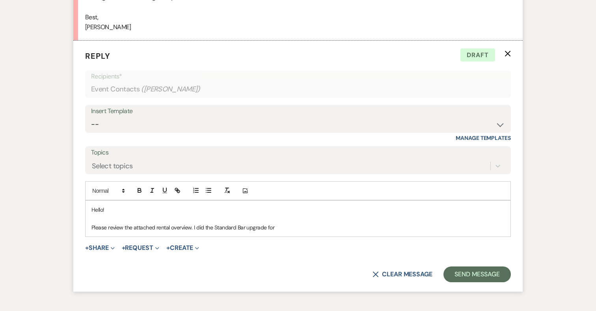
click at [275, 223] on p "Please review the attached rental overview. I did the Standard Bar upgrade for" at bounding box center [297, 227] width 413 height 9
click at [282, 223] on p "Please review the attached rental overview. I did the Standard Bar upgrade for …" at bounding box center [297, 227] width 413 height 9
click at [258, 223] on p "Please review the attached rental overview. I did the Standard Bar and a food u…" at bounding box center [297, 227] width 413 height 9
click at [312, 223] on p "Please review the attached rental overview. I did the Standard Bar and an entre…" at bounding box center [297, 227] width 413 height 9
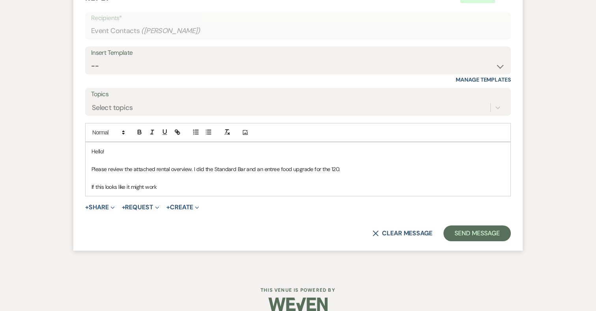
scroll to position [778, 0]
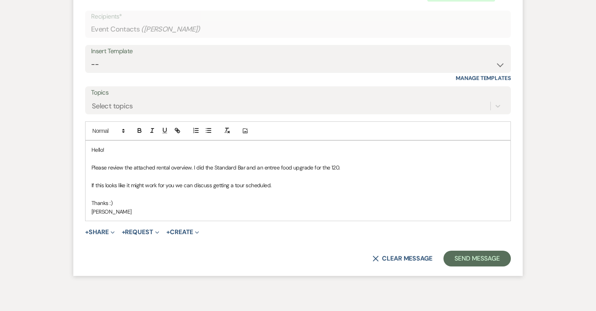
click at [144, 228] on span "+ Request Expand Generate Payment Payment" at bounding box center [140, 232] width 37 height 9
click at [144, 229] on button "+ Request Expand" at bounding box center [140, 232] width 37 height 6
click at [104, 229] on button "+ Share Expand" at bounding box center [100, 232] width 30 height 6
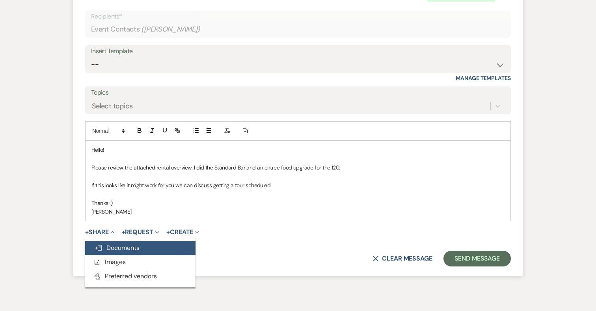
click at [109, 244] on span "Doc Upload Documents" at bounding box center [117, 248] width 45 height 8
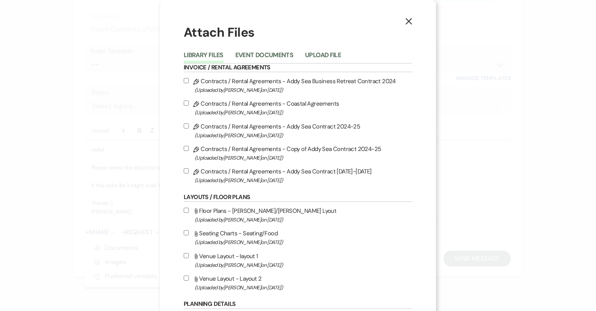
click at [269, 49] on div "Library Files Event Documents Upload File" at bounding box center [298, 55] width 229 height 17
click at [269, 53] on button "Event Documents" at bounding box center [264, 57] width 58 height 11
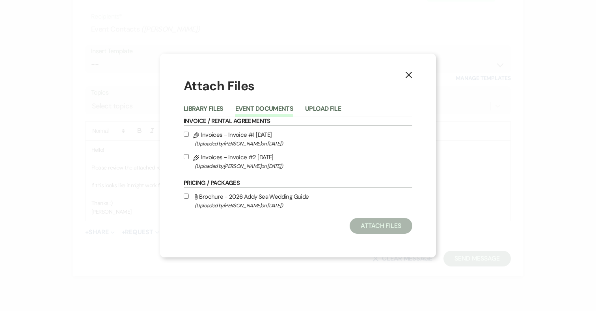
click at [220, 159] on label "Pencil Invoices - Invoice #2 9-15-2025 (Uploaded by Katie Duke on Sep 15th, 202…" at bounding box center [298, 161] width 229 height 19
click at [189, 159] on input "Pencil Invoices - Invoice #2 9-15-2025 (Uploaded by Katie Duke on Sep 15th, 202…" at bounding box center [186, 156] width 5 height 5
checkbox input "true"
click at [381, 225] on button "Attach Files" at bounding box center [381, 226] width 63 height 16
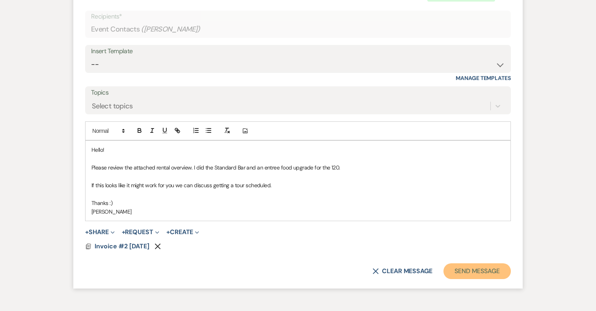
click at [463, 263] on button "Send Message" at bounding box center [477, 271] width 67 height 16
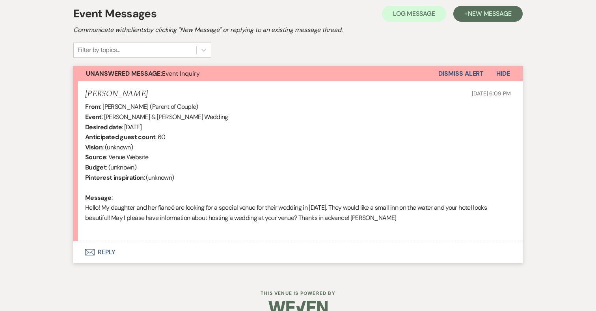
click at [101, 250] on button "Envelope Reply" at bounding box center [298, 252] width 450 height 22
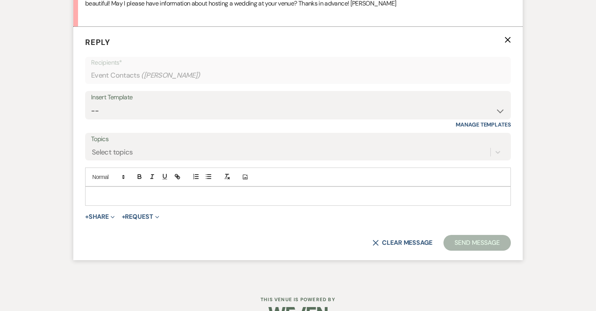
scroll to position [463, 0]
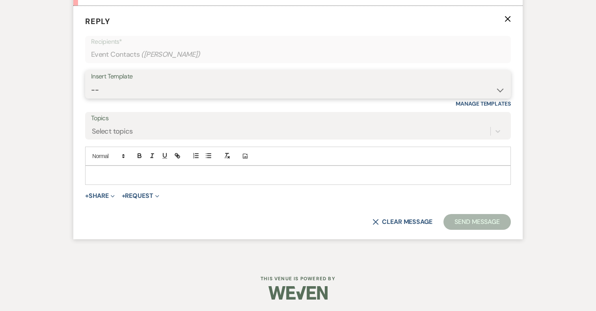
click at [203, 93] on select "-- 2024-25 Follow Up Buy Out Details Menu Tasting Invite Booking Email 2025-Wed…" at bounding box center [298, 89] width 414 height 15
select select "5322"
click at [91, 82] on select "-- 2024-25 Follow Up Buy Out Details Menu Tasting Invite Booking Email 2025-Wed…" at bounding box center [298, 89] width 414 height 15
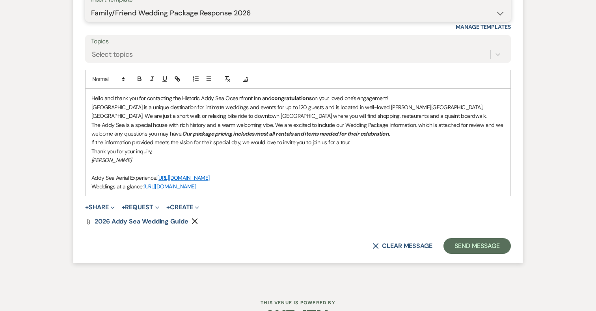
scroll to position [557, 0]
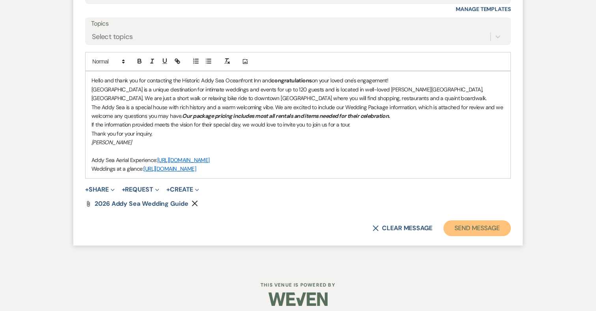
click at [481, 227] on button "Send Message" at bounding box center [477, 228] width 67 height 16
